Goal: Information Seeking & Learning: Learn about a topic

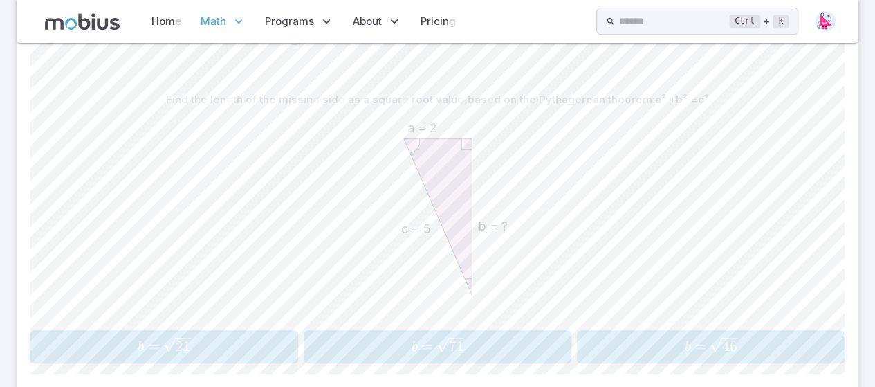
click at [344, 207] on icon "c = 5 b = ? a = 2" at bounding box center [437, 216] width 207 height 207
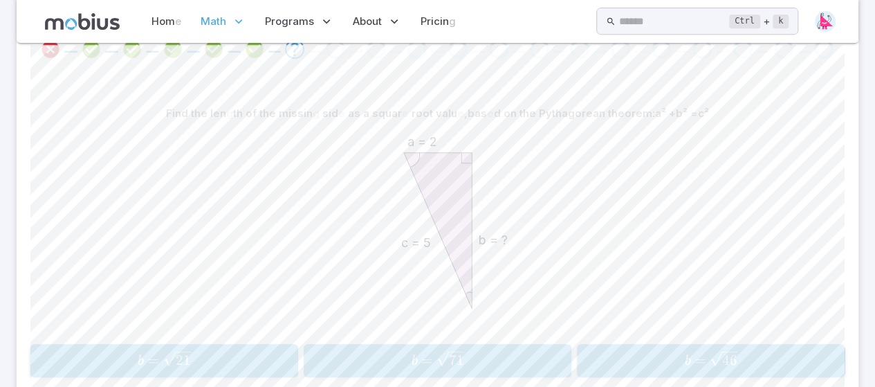
scroll to position [315, 0]
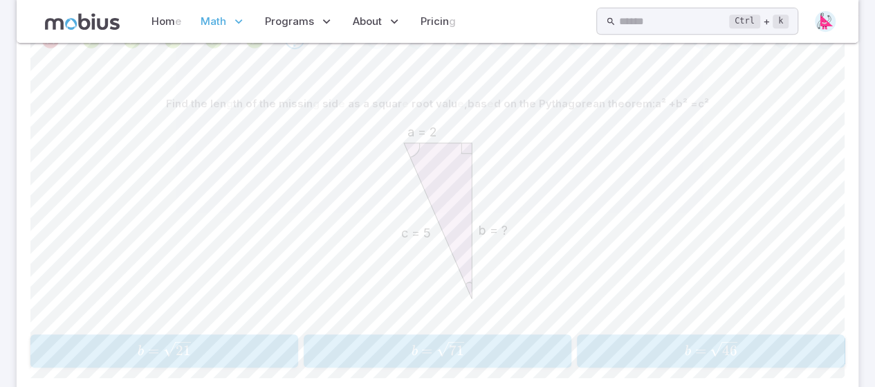
click at [98, 334] on button "b = 21 b=\sqrt{21} b = 21 ​" at bounding box center [164, 350] width 268 height 33
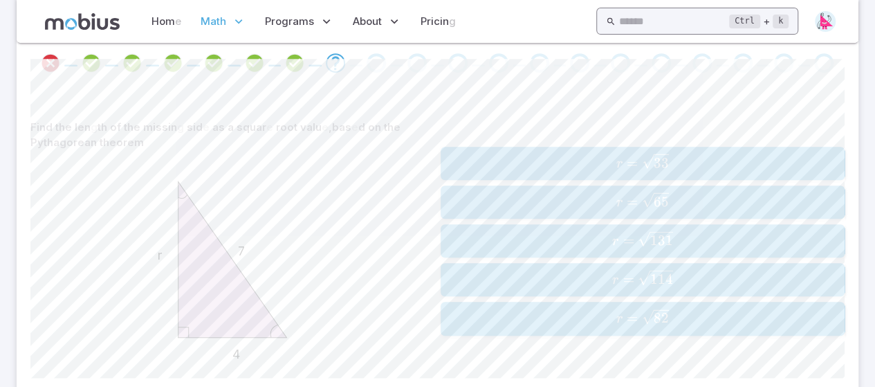
scroll to position [299, 0]
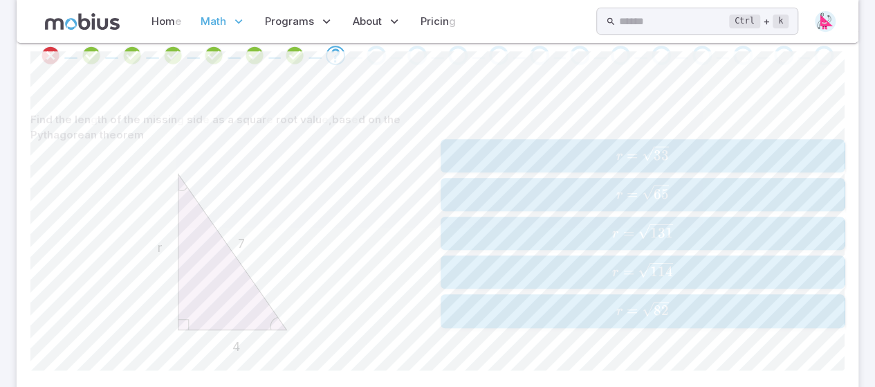
click at [633, 148] on span "=" at bounding box center [631, 155] width 11 height 17
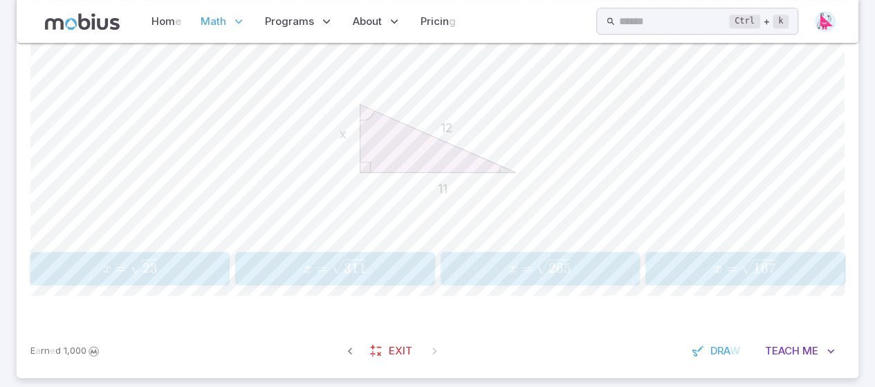
scroll to position [412, 0]
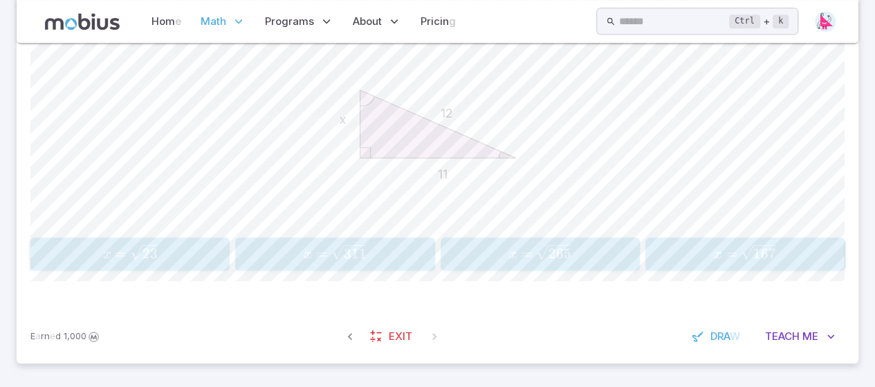
click at [185, 250] on span "x = 23 ​" at bounding box center [130, 253] width 190 height 19
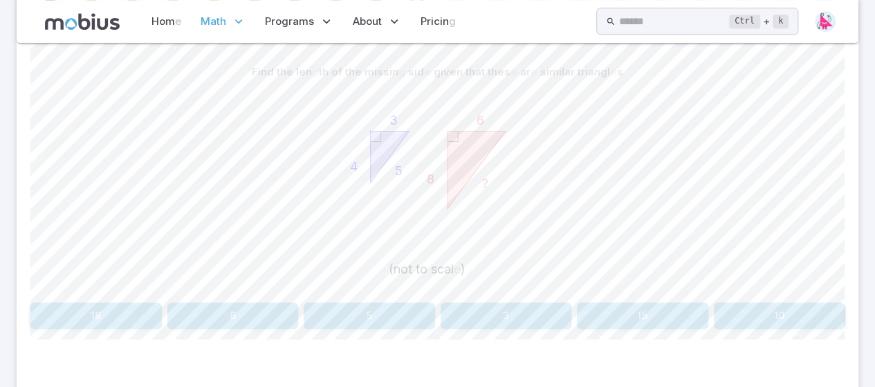
scroll to position [336, 0]
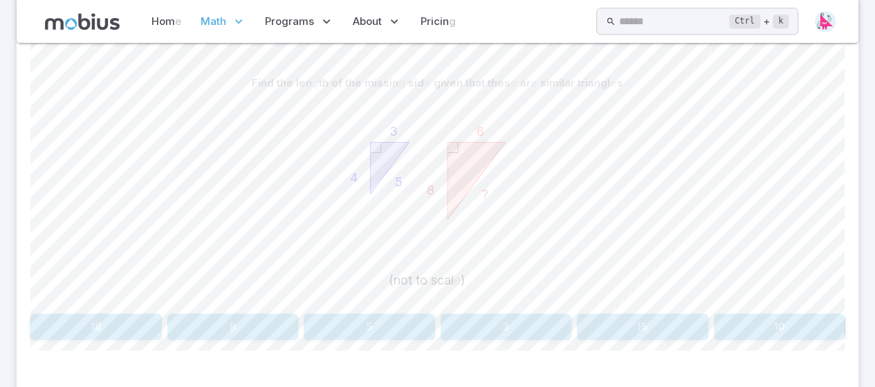
click at [743, 313] on button "10" at bounding box center [779, 326] width 131 height 26
click at [510, 332] on button "20" at bounding box center [505, 326] width 131 height 26
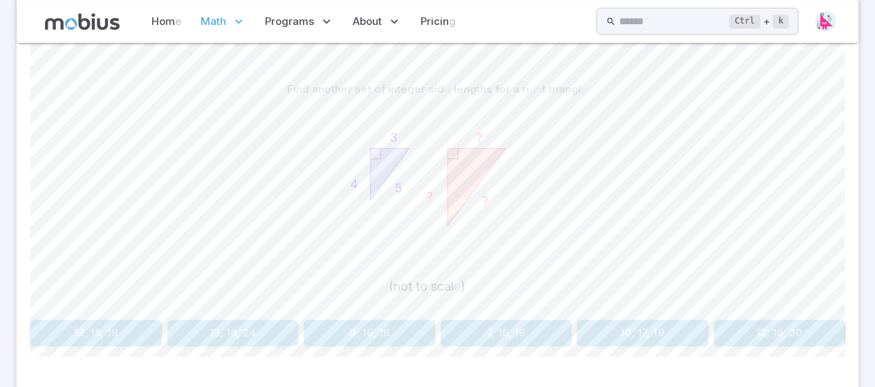
scroll to position [347, 0]
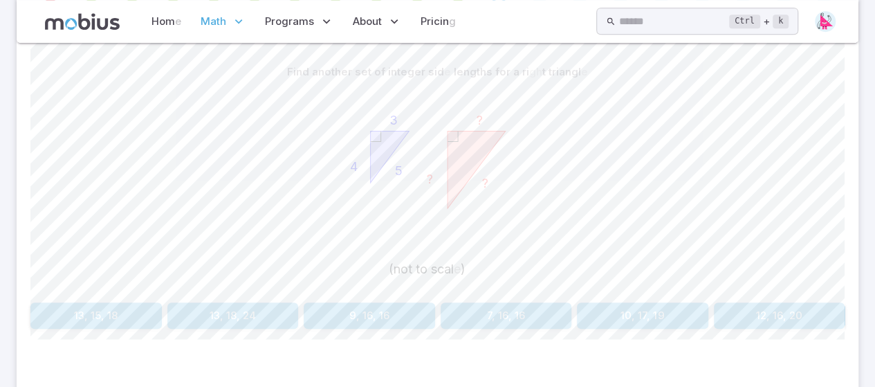
click at [792, 317] on button "12, 16, 20" at bounding box center [779, 315] width 131 height 26
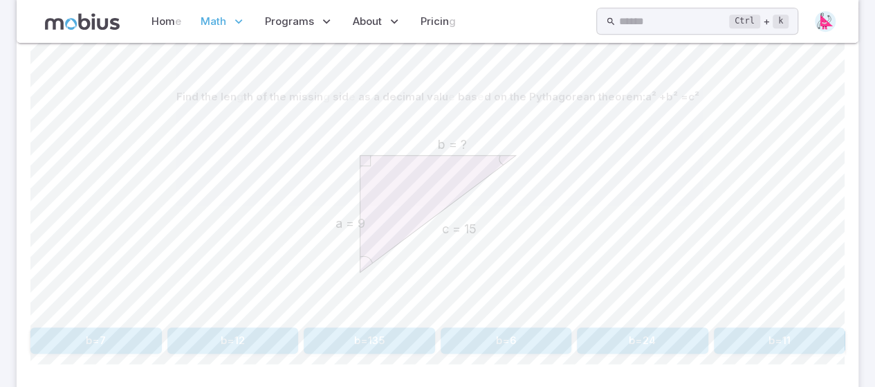
scroll to position [324, 0]
click at [212, 329] on button "b=12" at bounding box center [232, 338] width 131 height 26
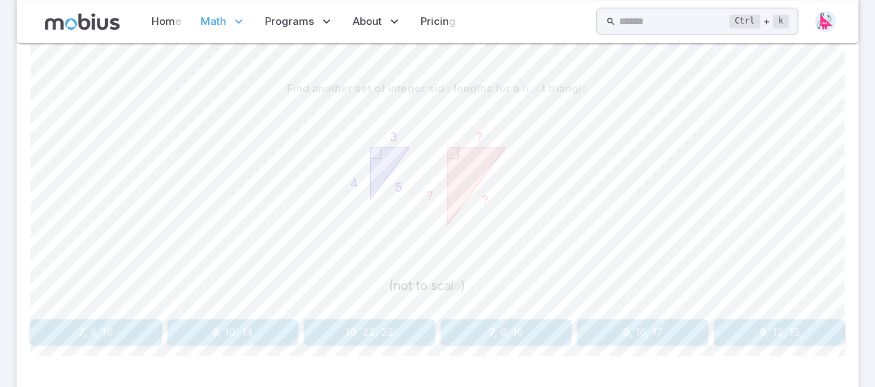
scroll to position [336, 0]
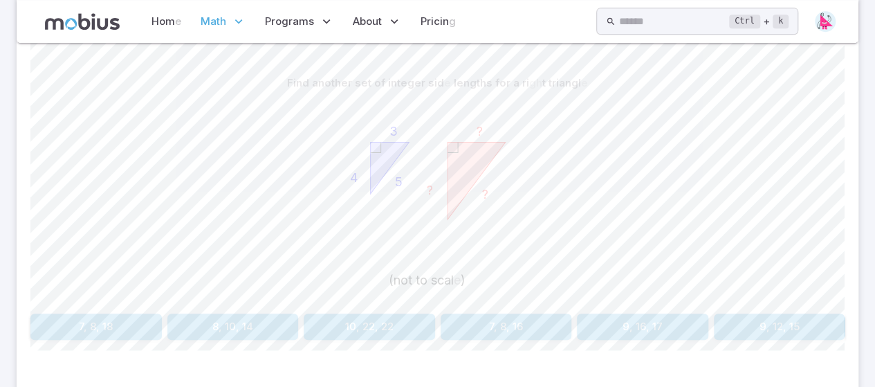
click at [746, 325] on button "9, 12, 15" at bounding box center [779, 326] width 131 height 26
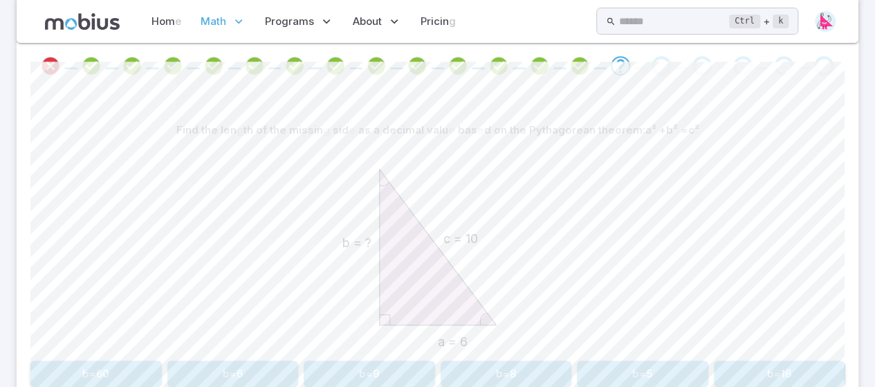
scroll to position [290, 0]
click at [495, 365] on button "b=8" at bounding box center [505, 373] width 131 height 26
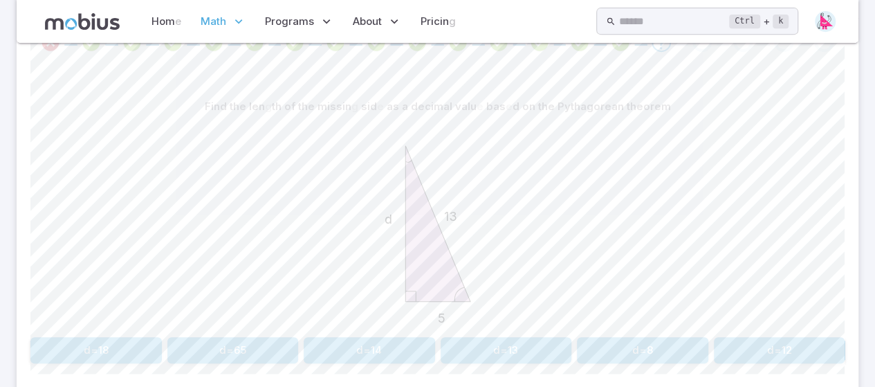
scroll to position [324, 0]
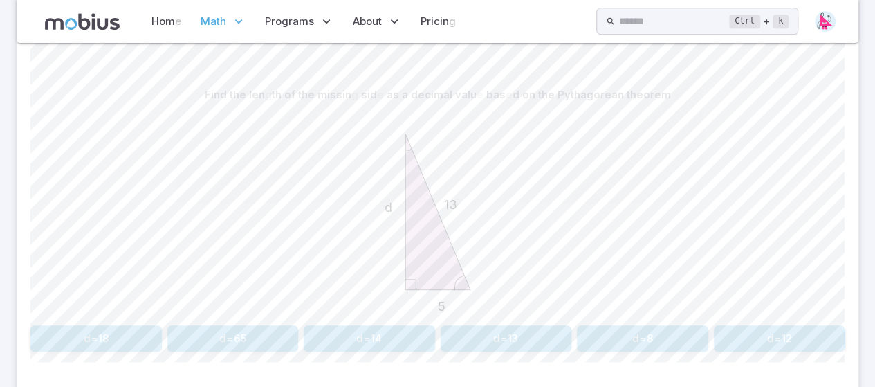
click at [741, 335] on button "d=12" at bounding box center [779, 338] width 131 height 26
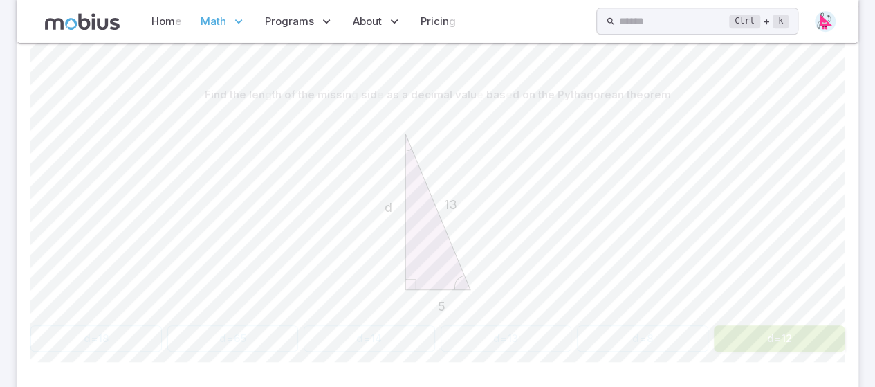
click at [741, 335] on button "d=12" at bounding box center [779, 338] width 131 height 26
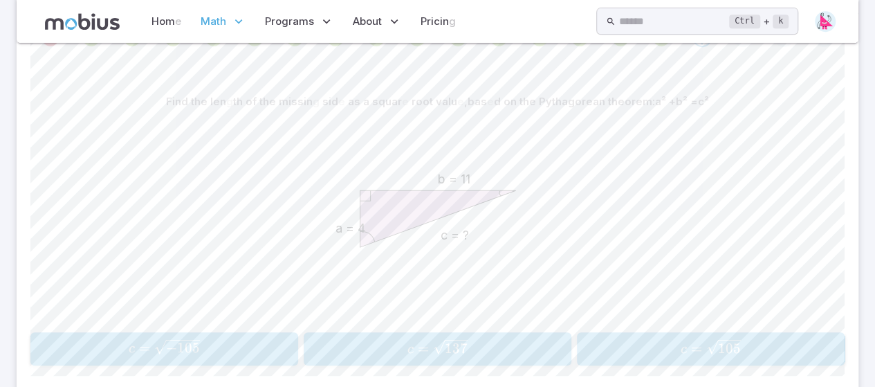
scroll to position [334, 0]
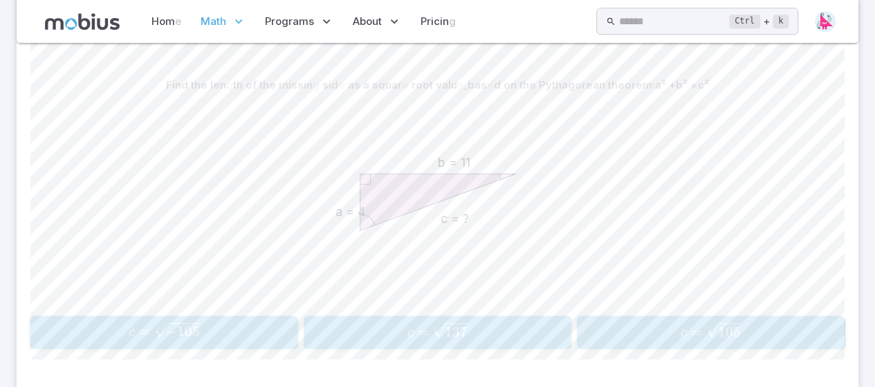
click at [548, 342] on button "c = 137 c=\sqrt{137} c = 137 ​" at bounding box center [438, 331] width 268 height 33
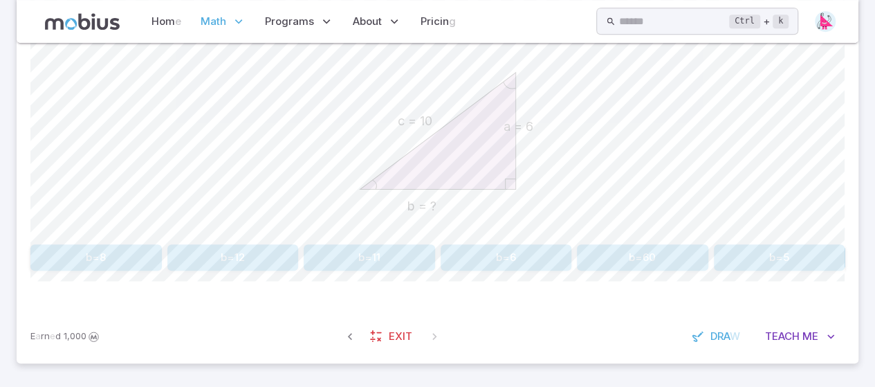
scroll to position [324, 0]
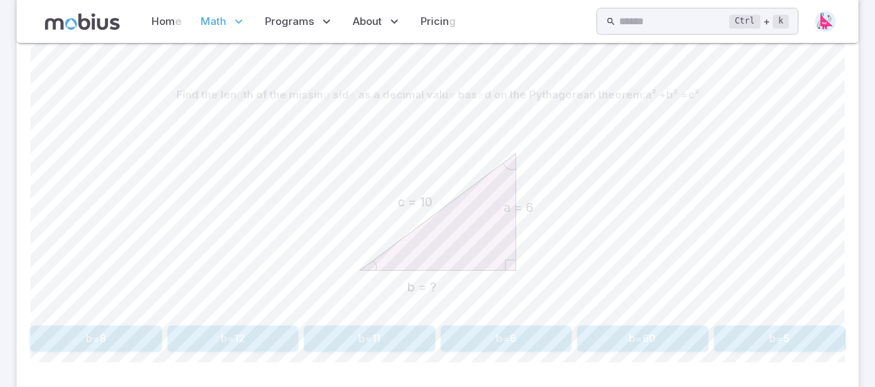
click at [75, 344] on button "b=8" at bounding box center [95, 338] width 131 height 26
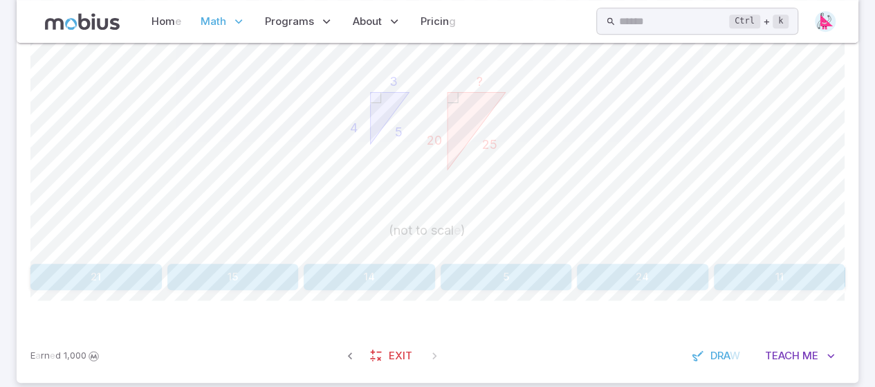
scroll to position [405, 0]
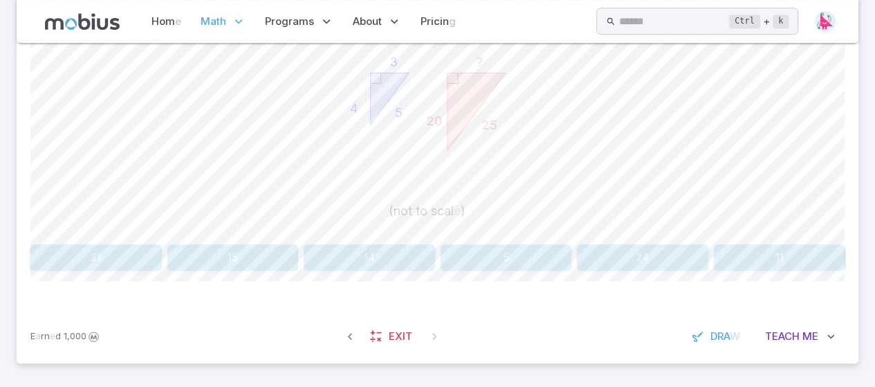
click at [261, 247] on button "15" at bounding box center [232, 257] width 131 height 26
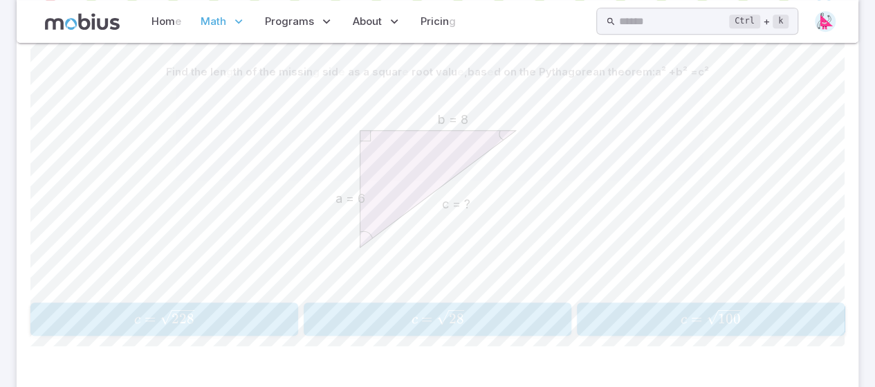
scroll to position [347, 0]
click at [778, 326] on span "c = 100 ​" at bounding box center [710, 318] width 259 height 19
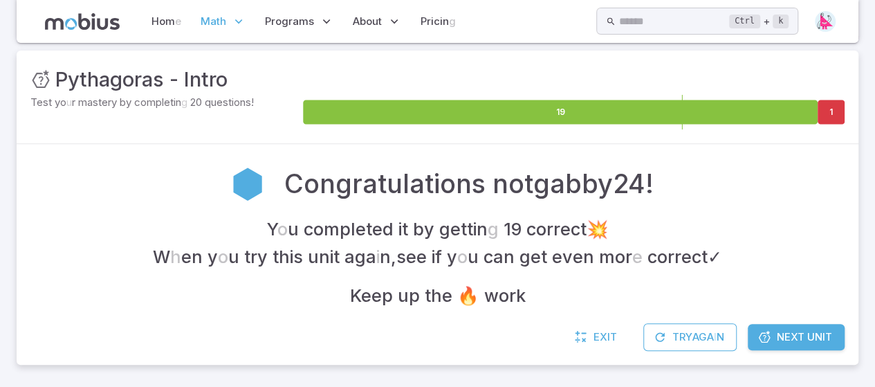
scroll to position [189, 0]
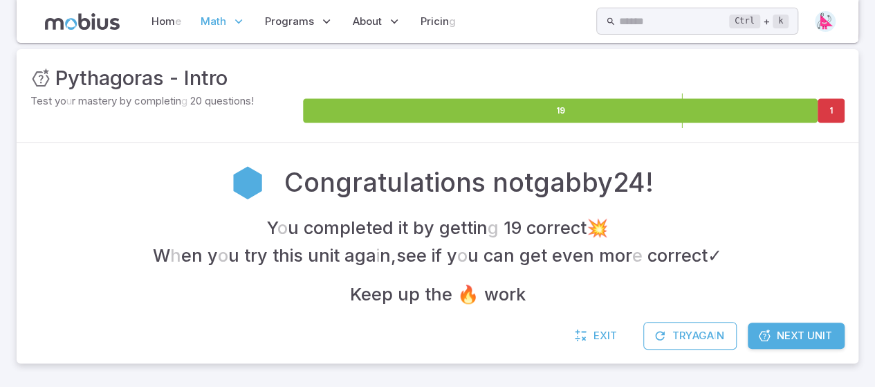
click at [769, 335] on icon at bounding box center [764, 335] width 14 height 14
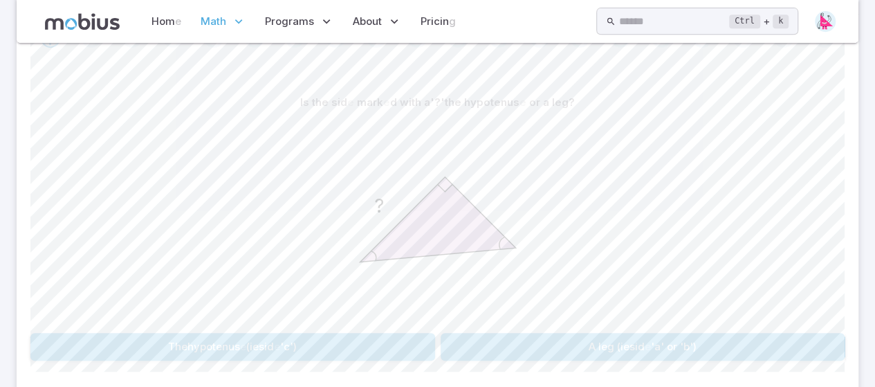
scroll to position [395, 0]
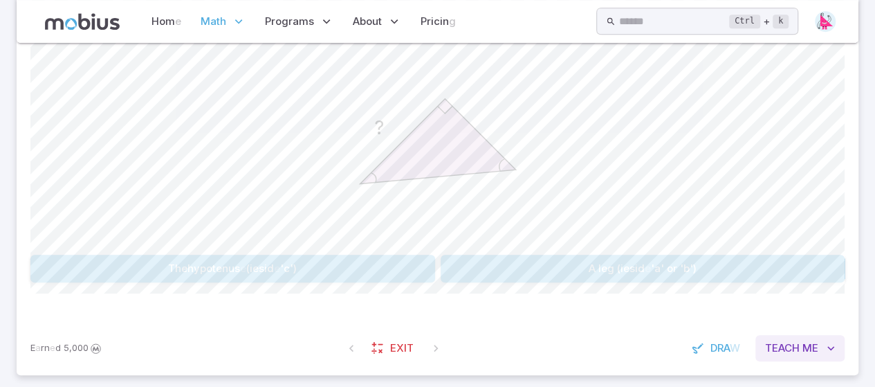
click at [816, 346] on readpronunciation-word "Me" at bounding box center [810, 347] width 16 height 13
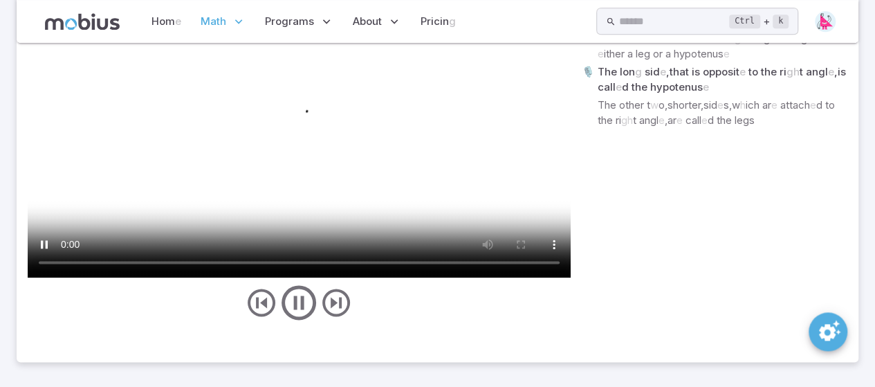
scroll to position [868, 0]
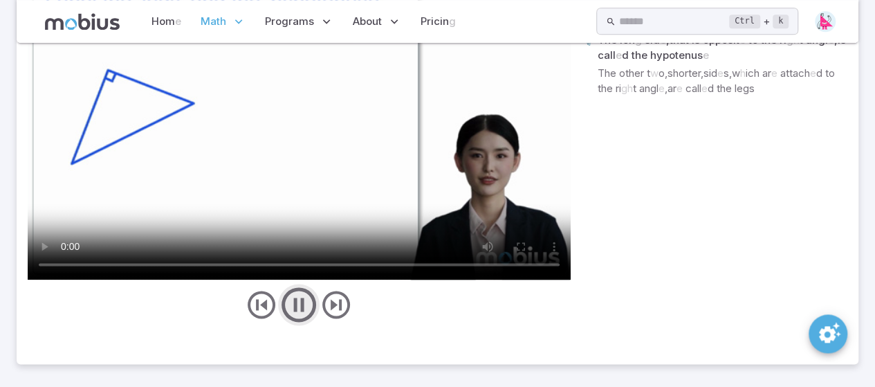
click at [299, 306] on icon "play/pause/restart" at bounding box center [298, 304] width 41 height 41
